Goal: Task Accomplishment & Management: Use online tool/utility

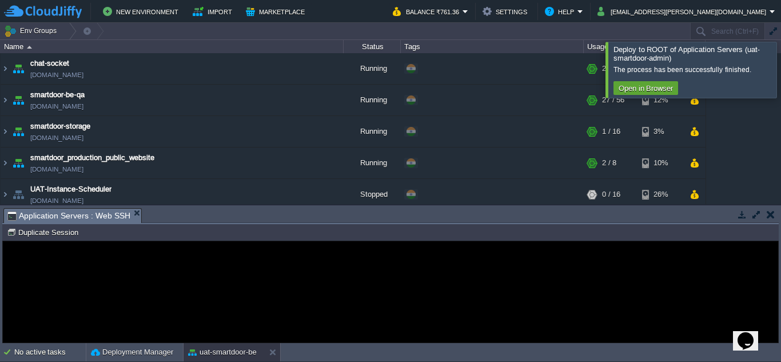
scroll to position [191, 0]
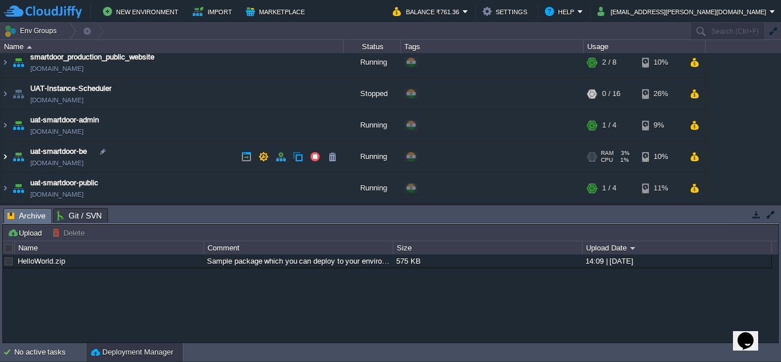
click at [7, 161] on img at bounding box center [5, 156] width 9 height 31
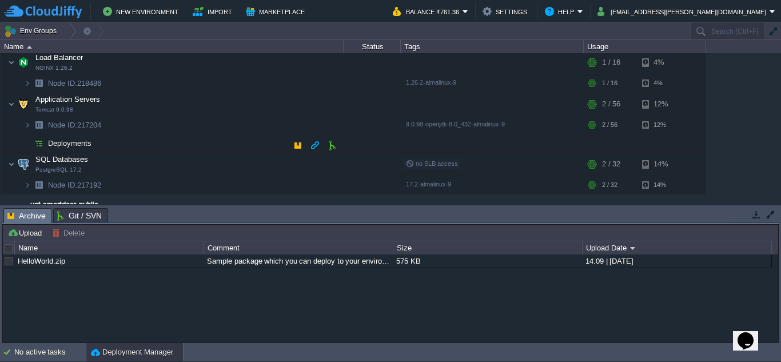
scroll to position [221, 0]
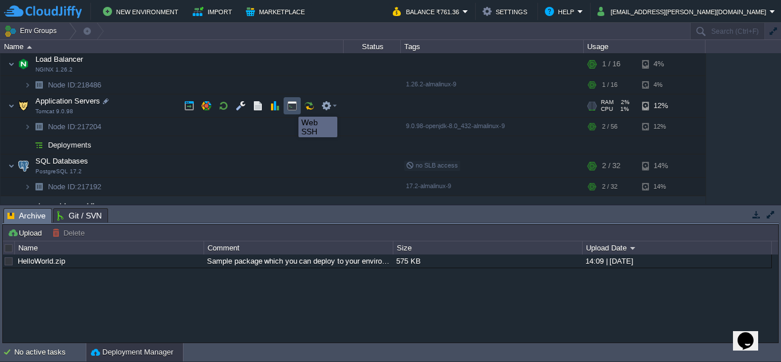
click at [290, 106] on button "button" at bounding box center [292, 106] width 10 height 10
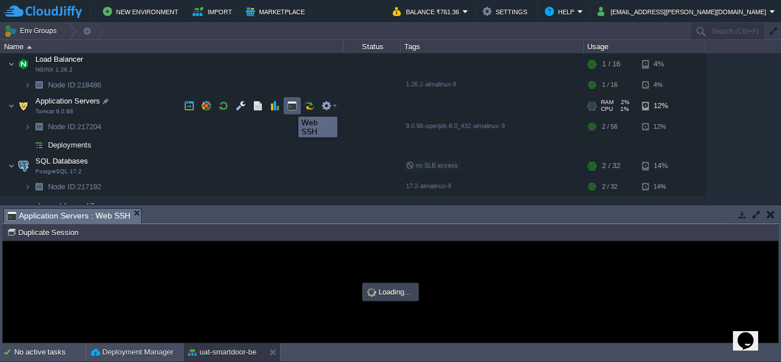
scroll to position [0, 0]
type input "#000000"
